Goal: Entertainment & Leisure: Browse casually

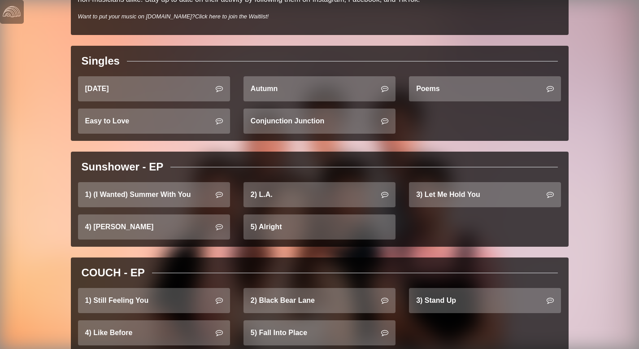
scroll to position [291, 0]
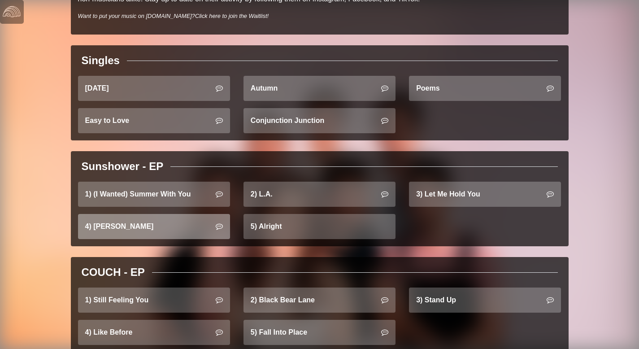
click at [180, 229] on link "4) Jessie" at bounding box center [154, 226] width 152 height 25
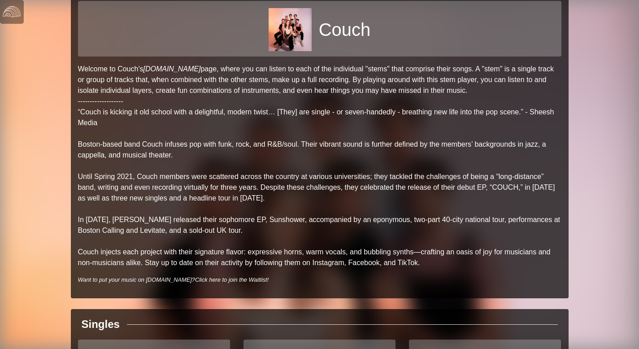
scroll to position [0, 0]
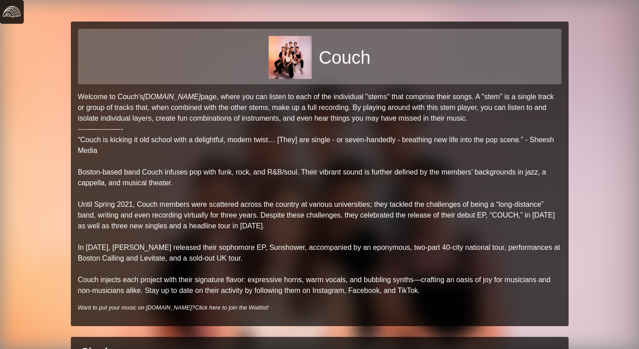
click at [15, 17] on img at bounding box center [12, 12] width 18 height 18
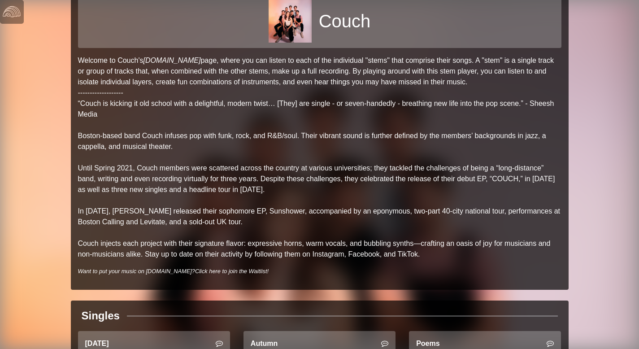
scroll to position [69, 0]
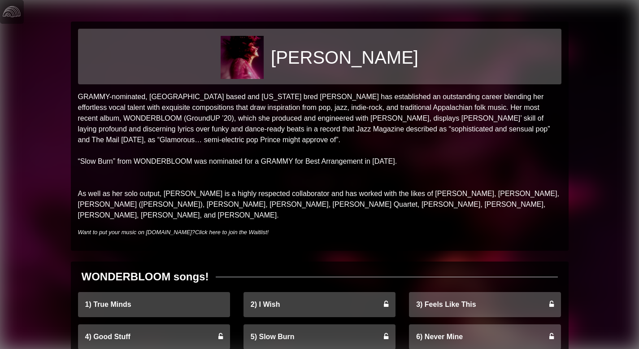
scroll to position [20, 0]
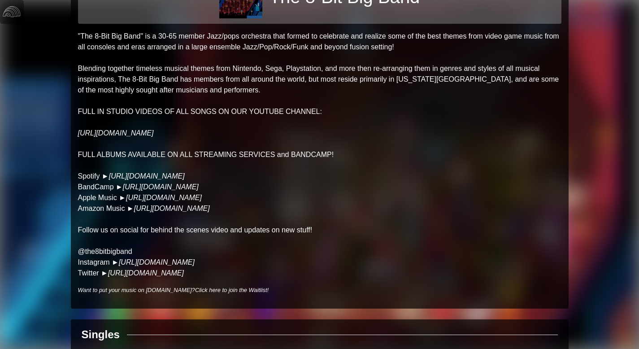
scroll to position [149, 0]
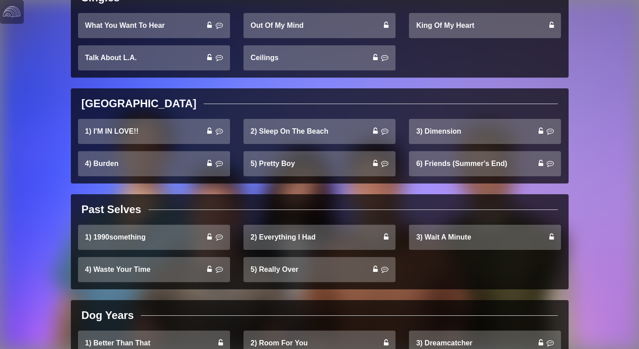
scroll to position [326, 0]
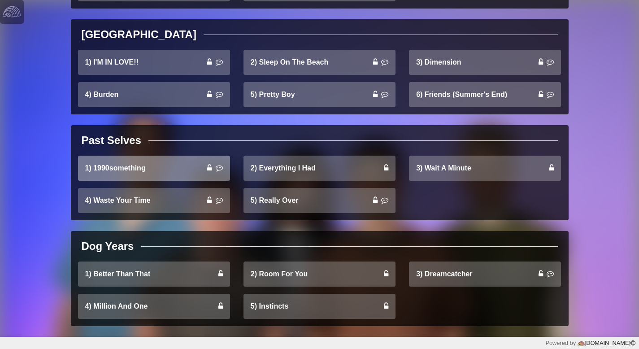
click at [191, 176] on link "1) 1990something" at bounding box center [154, 168] width 152 height 25
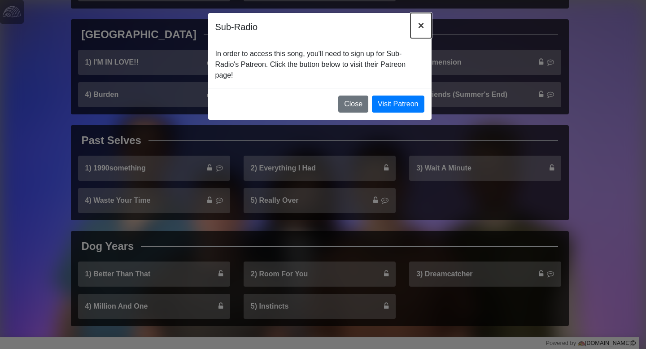
click at [422, 21] on span "×" at bounding box center [420, 25] width 6 height 12
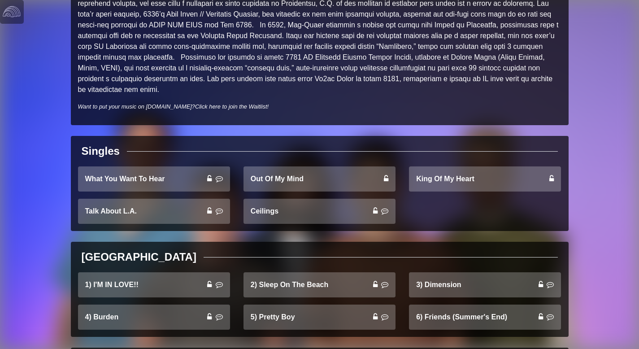
scroll to position [0, 0]
